Goal: Task Accomplishment & Management: Use online tool/utility

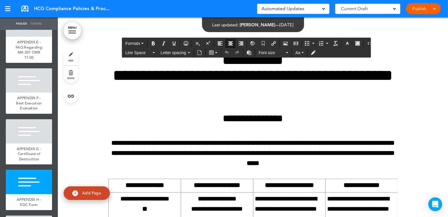
scroll to position [52043, 0]
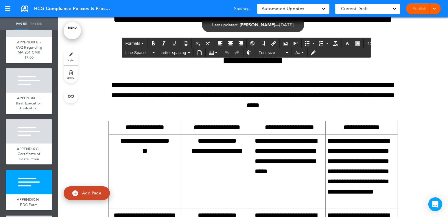
drag, startPoint x: 124, startPoint y: 77, endPoint x: 121, endPoint y: 78, distance: 3.0
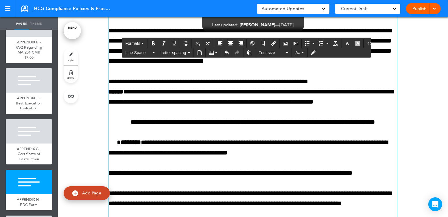
scroll to position [51205, 0]
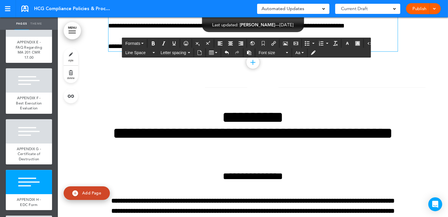
scroll to position [51957, 0]
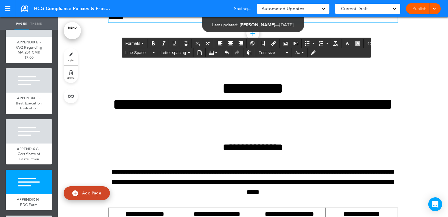
click at [340, 51] on div "Line Space Letter spacing Font size Aa" at bounding box center [246, 52] width 248 height 9
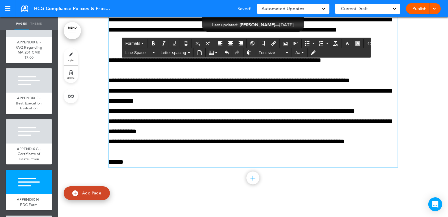
scroll to position [52014, 0]
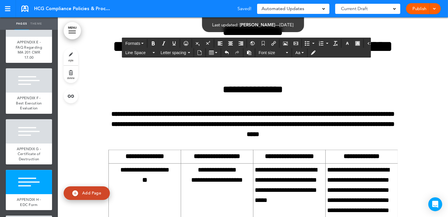
drag, startPoint x: 126, startPoint y: 107, endPoint x: 122, endPoint y: 109, distance: 4.8
drag, startPoint x: 148, startPoint y: 107, endPoint x: 133, endPoint y: 108, distance: 14.8
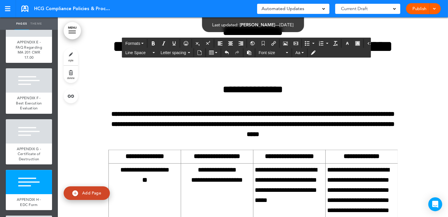
drag, startPoint x: 132, startPoint y: 108, endPoint x: 121, endPoint y: 112, distance: 11.5
drag, startPoint x: 132, startPoint y: 110, endPoint x: 118, endPoint y: 110, distance: 13.6
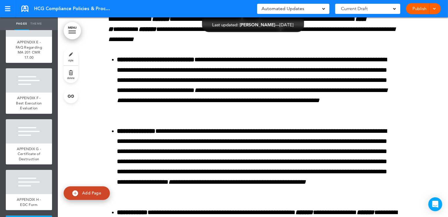
scroll to position [53719, 0]
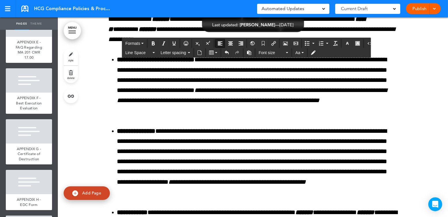
scroll to position [53835, 0]
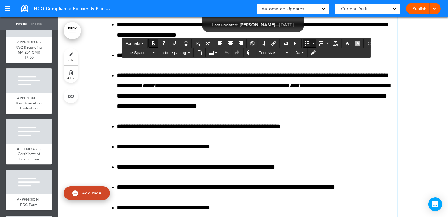
scroll to position [57534, 0]
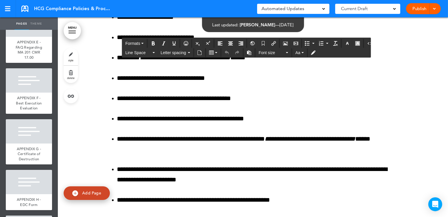
drag, startPoint x: 124, startPoint y: 160, endPoint x: 121, endPoint y: 160, distance: 3.2
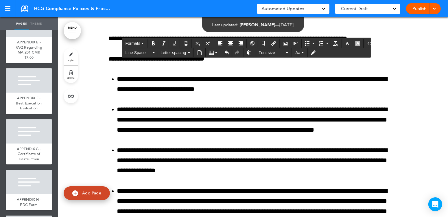
scroll to position [60337, 0]
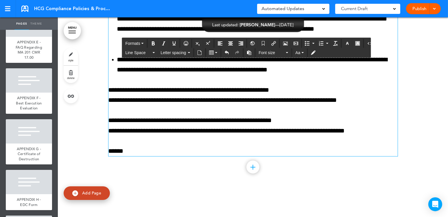
scroll to position [60539, 0]
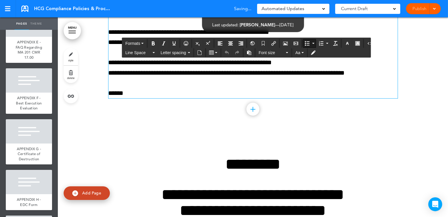
drag, startPoint x: 270, startPoint y: 135, endPoint x: 273, endPoint y: 135, distance: 3.5
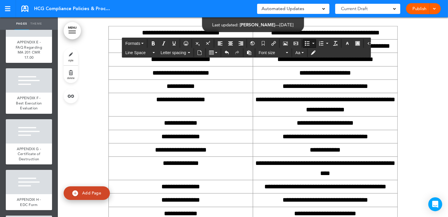
scroll to position [60799, 0]
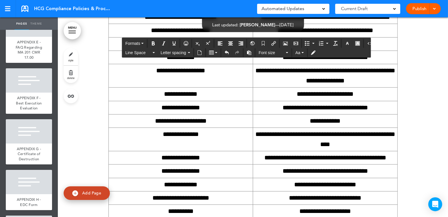
drag, startPoint x: 122, startPoint y: 144, endPoint x: 125, endPoint y: 145, distance: 2.9
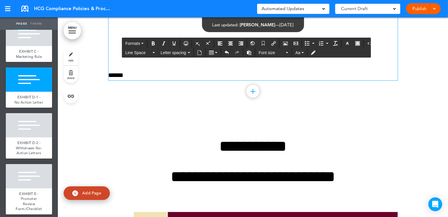
scroll to position [69815, 0]
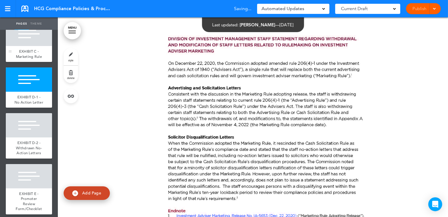
click at [39, 62] on div "EXHIBIT C - Marketing Rule" at bounding box center [29, 54] width 46 height 16
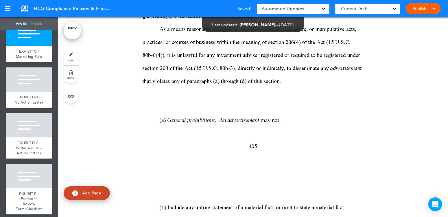
click at [31, 92] on div at bounding box center [29, 79] width 46 height 24
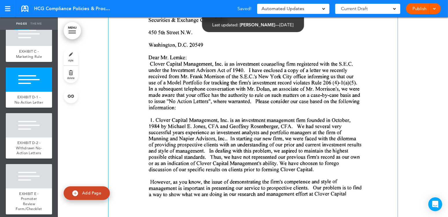
scroll to position [66676, 0]
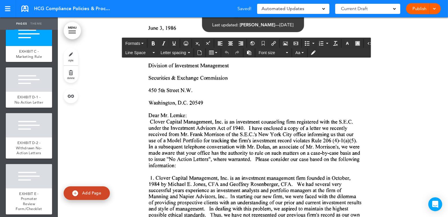
drag, startPoint x: 130, startPoint y: 119, endPoint x: 121, endPoint y: 121, distance: 9.7
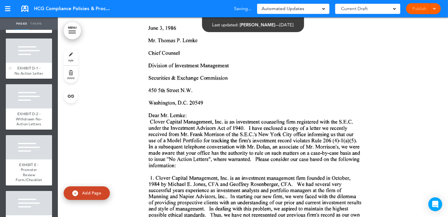
click at [25, 63] on div at bounding box center [29, 50] width 46 height 24
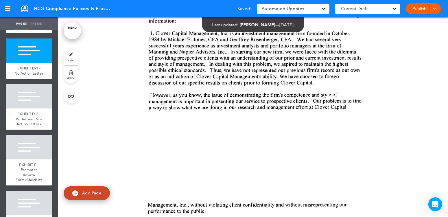
click at [30, 108] on div at bounding box center [29, 96] width 46 height 24
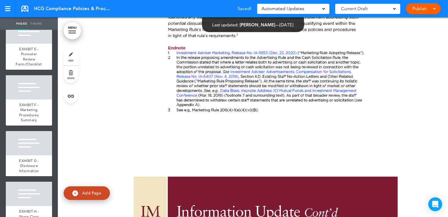
scroll to position [2399, 0]
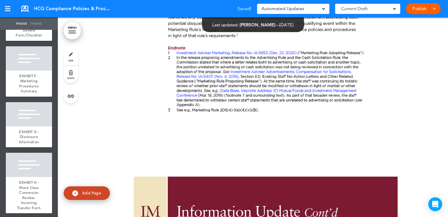
click at [28, 38] on span "EXHIBIT E - Promoter Review Form/Checklist" at bounding box center [29, 28] width 26 height 20
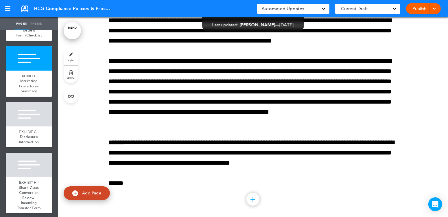
scroll to position [78764, 0]
